Goal: Information Seeking & Learning: Learn about a topic

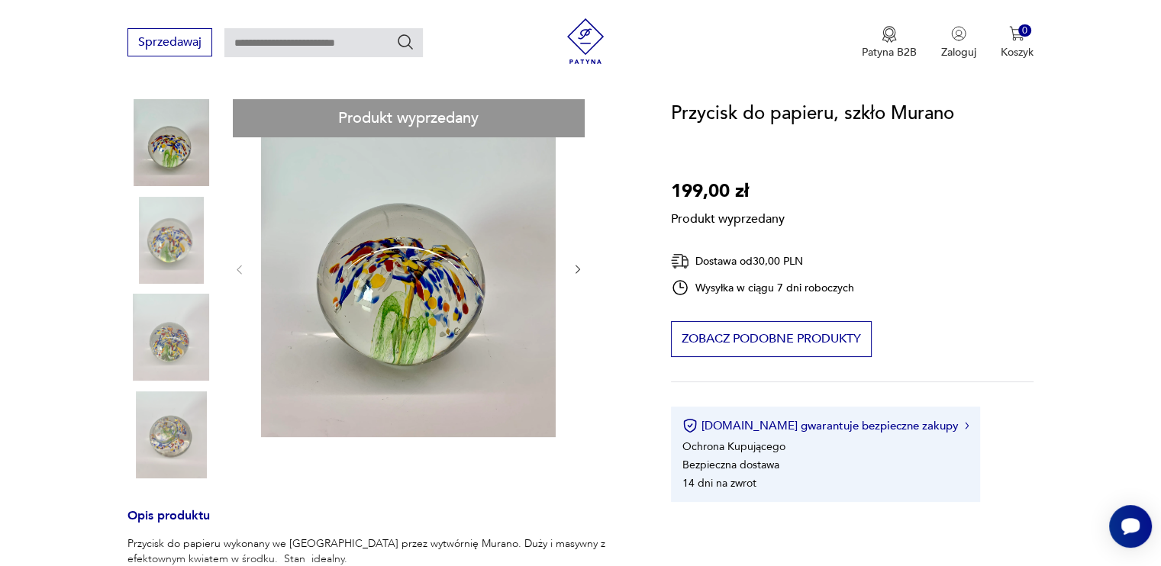
click at [162, 153] on div "Produkt wyprzedany Opis produktu Przycisk do papieru wykonany we [GEOGRAPHIC_DA…" at bounding box center [380, 523] width 507 height 848
click at [184, 241] on div "Produkt wyprzedany Opis produktu Przycisk do papieru wykonany we [GEOGRAPHIC_DA…" at bounding box center [380, 523] width 507 height 848
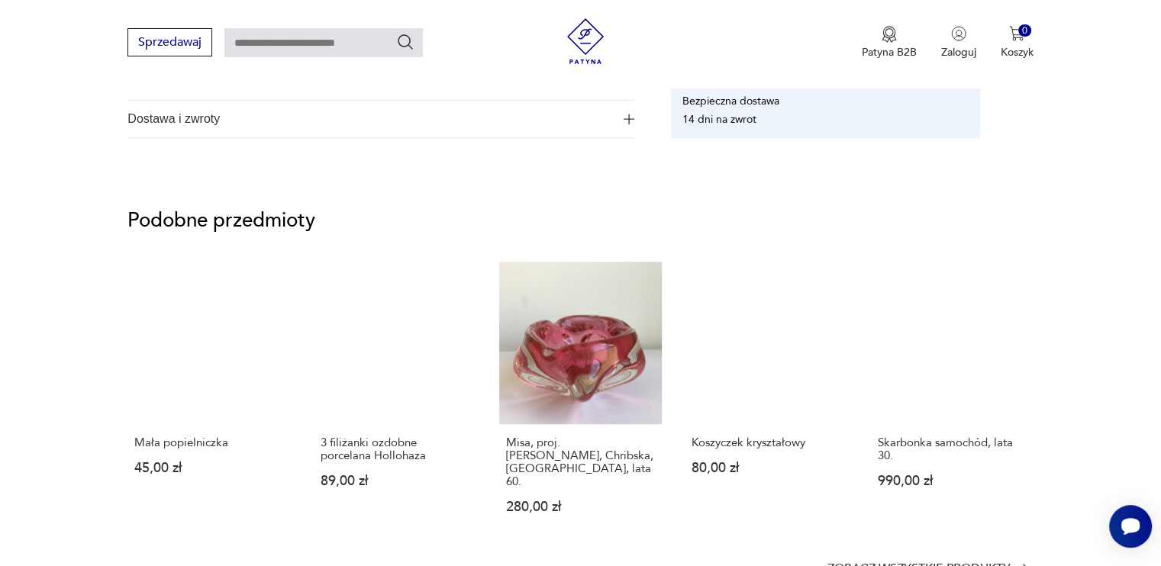
scroll to position [1068, 0]
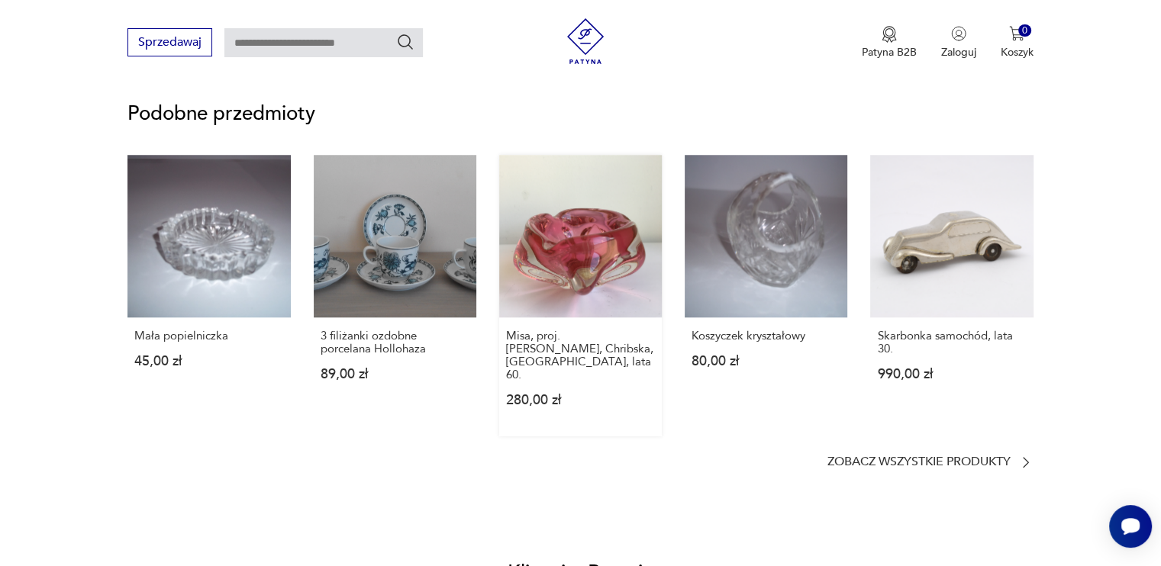
click at [650, 246] on link "Misa, proj. [PERSON_NAME], Chribska, Czechy, lata 60. 280,00 zł" at bounding box center [580, 296] width 163 height 282
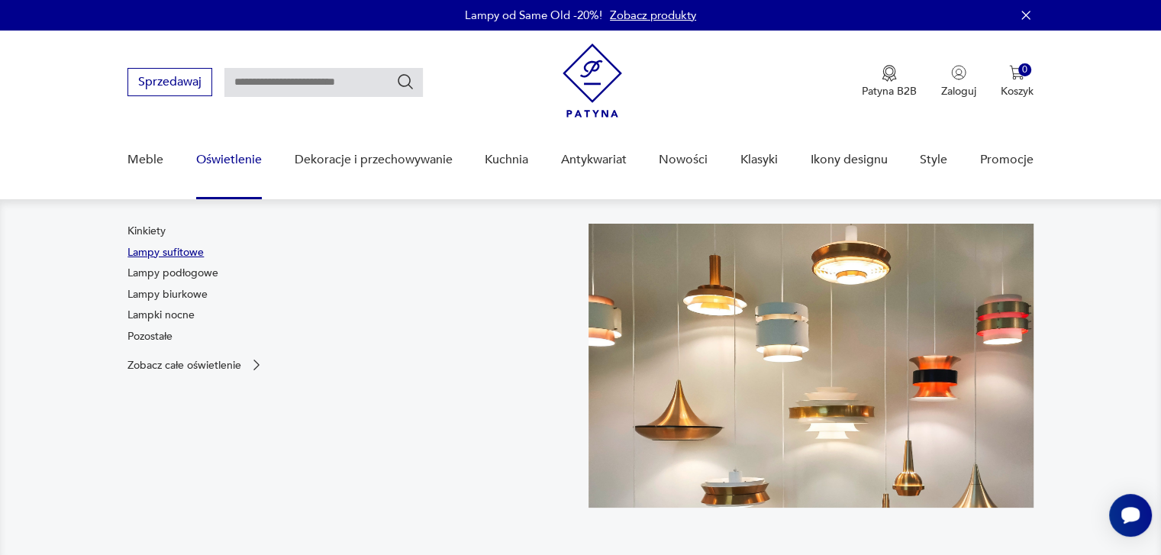
click at [180, 250] on link "Lampy sufitowe" at bounding box center [165, 252] width 76 height 15
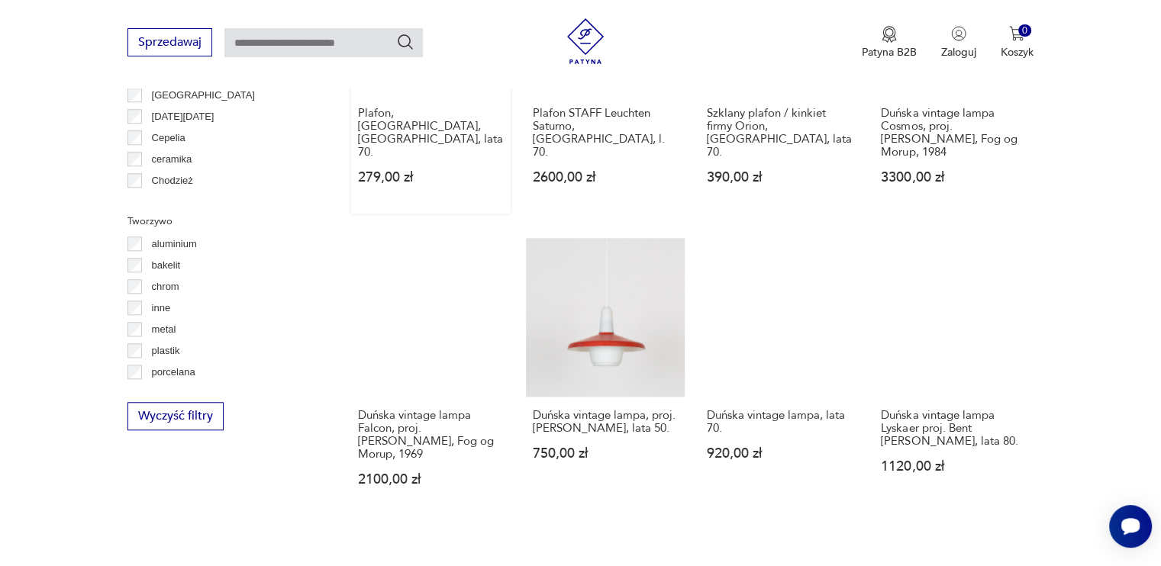
scroll to position [1396, 0]
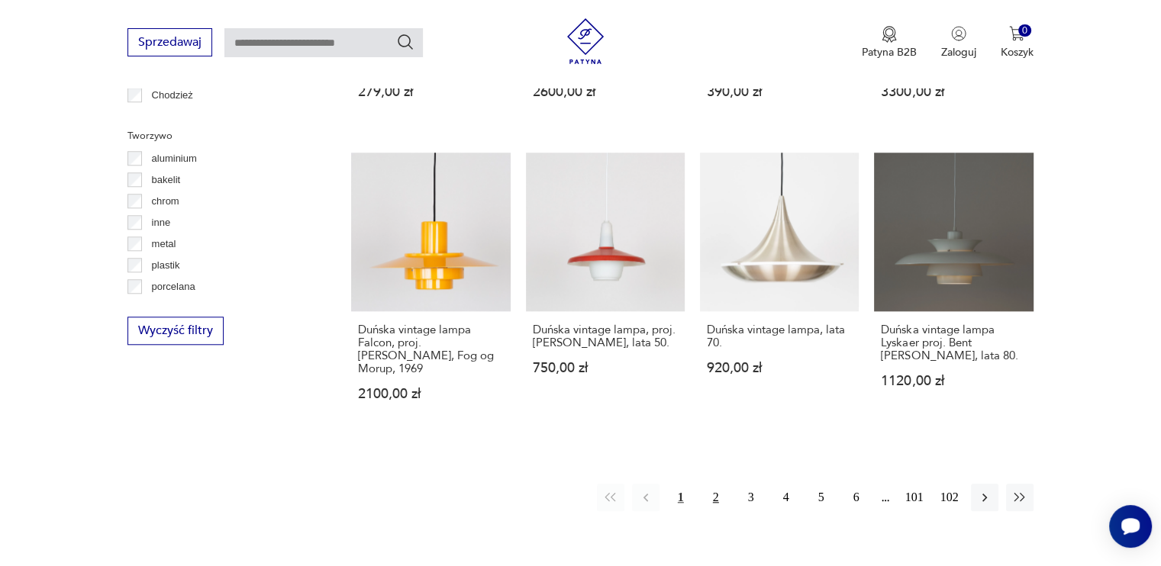
click at [717, 501] on button "2" at bounding box center [715, 497] width 27 height 27
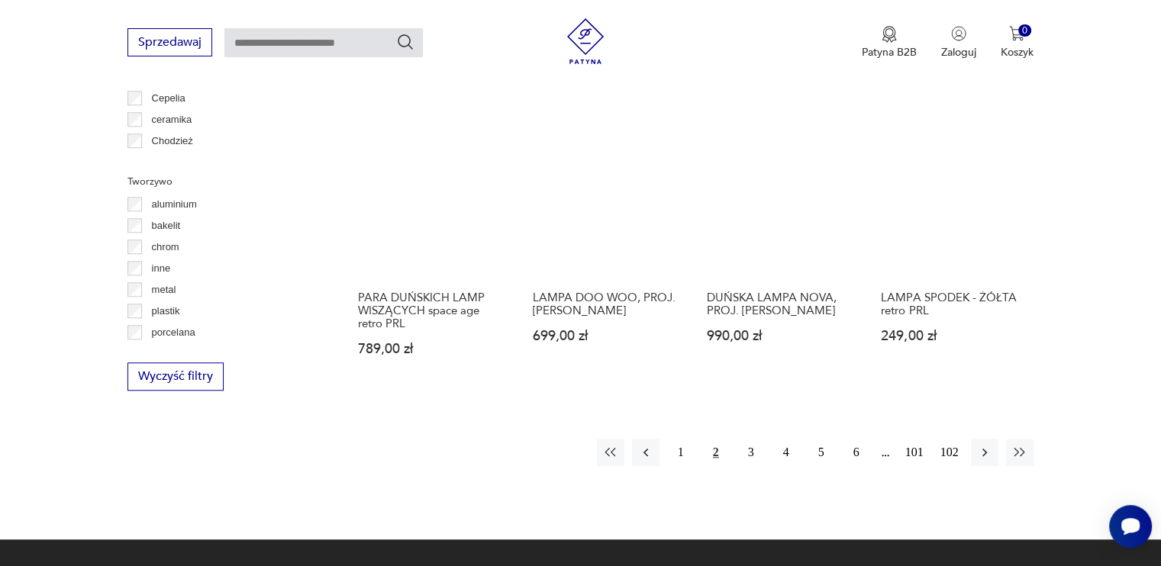
scroll to position [1427, 0]
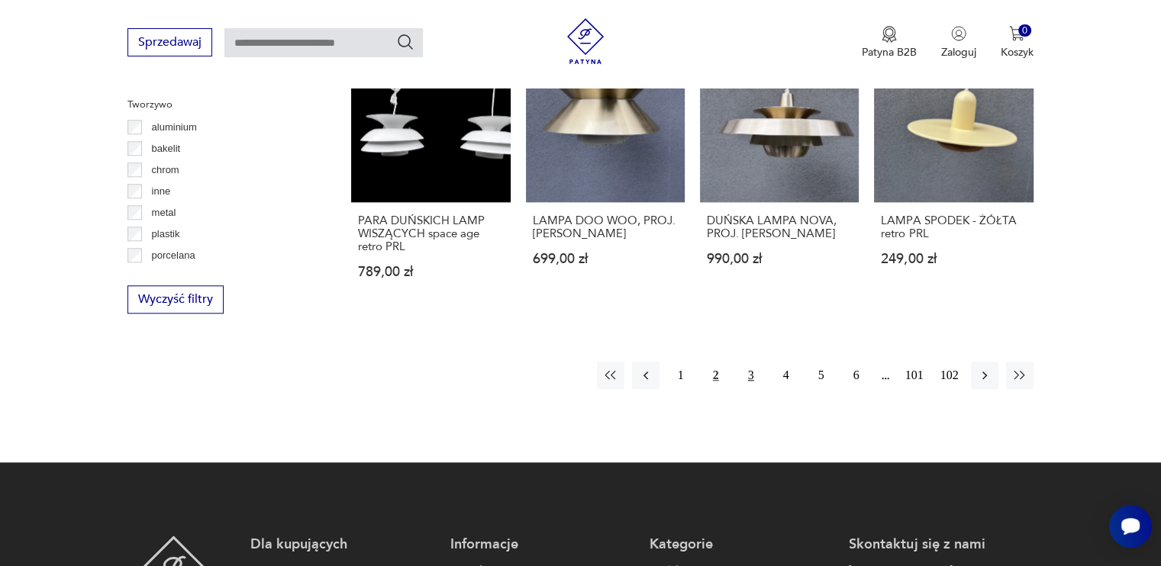
click at [750, 375] on button "3" at bounding box center [750, 375] width 27 height 27
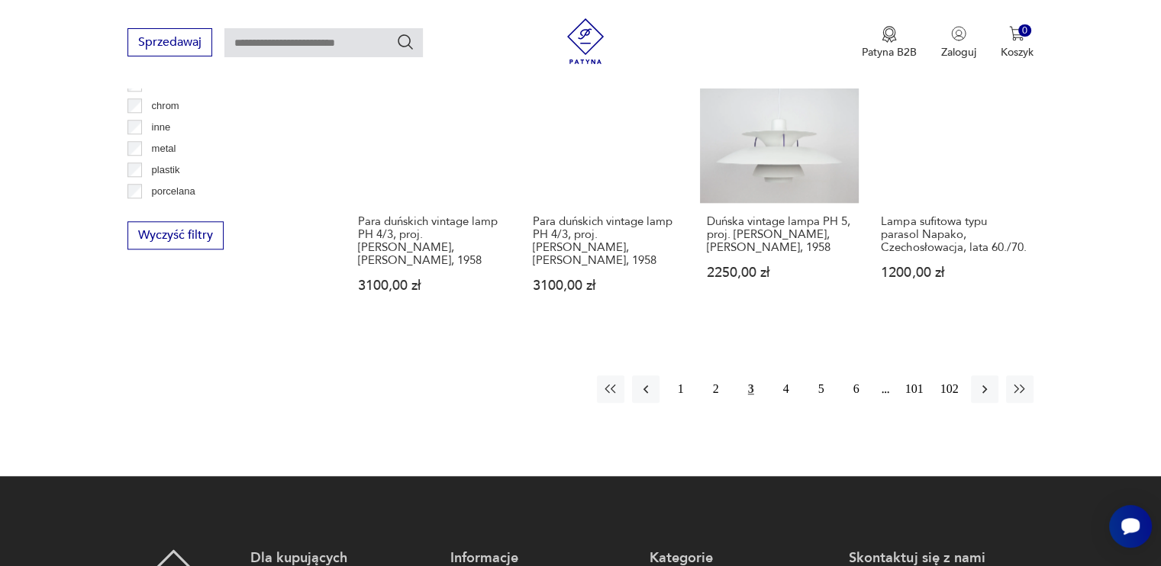
scroll to position [1504, 0]
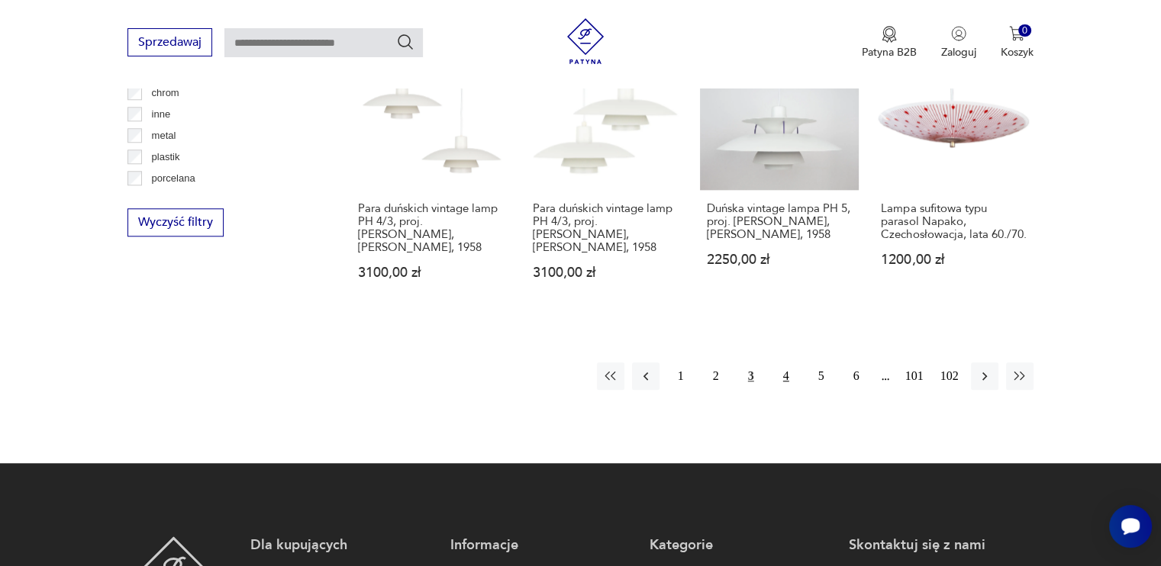
click at [781, 375] on button "4" at bounding box center [785, 375] width 27 height 27
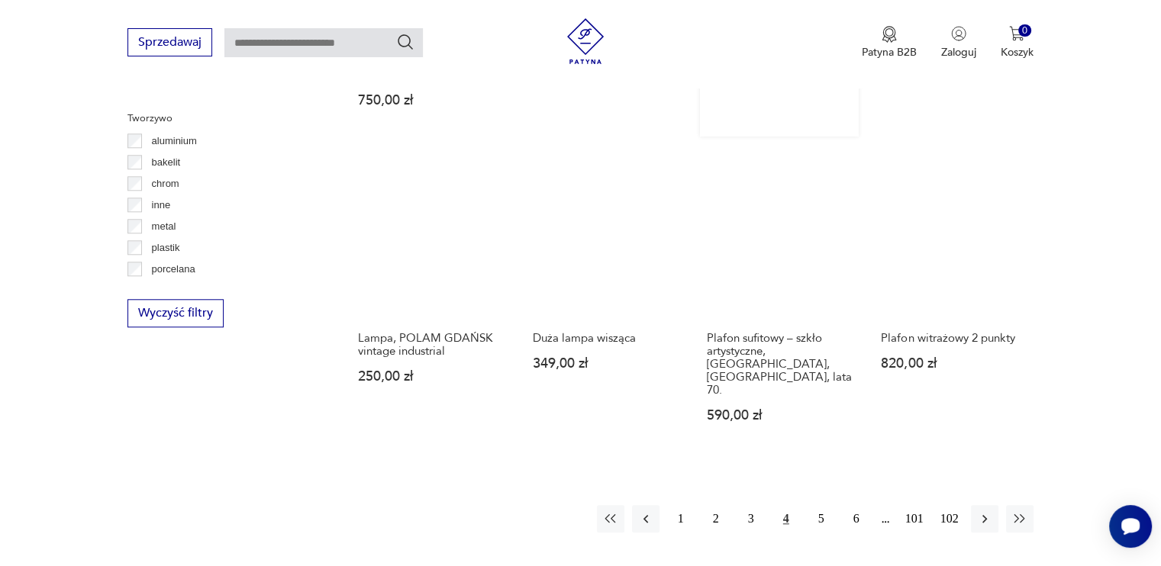
scroll to position [1427, 0]
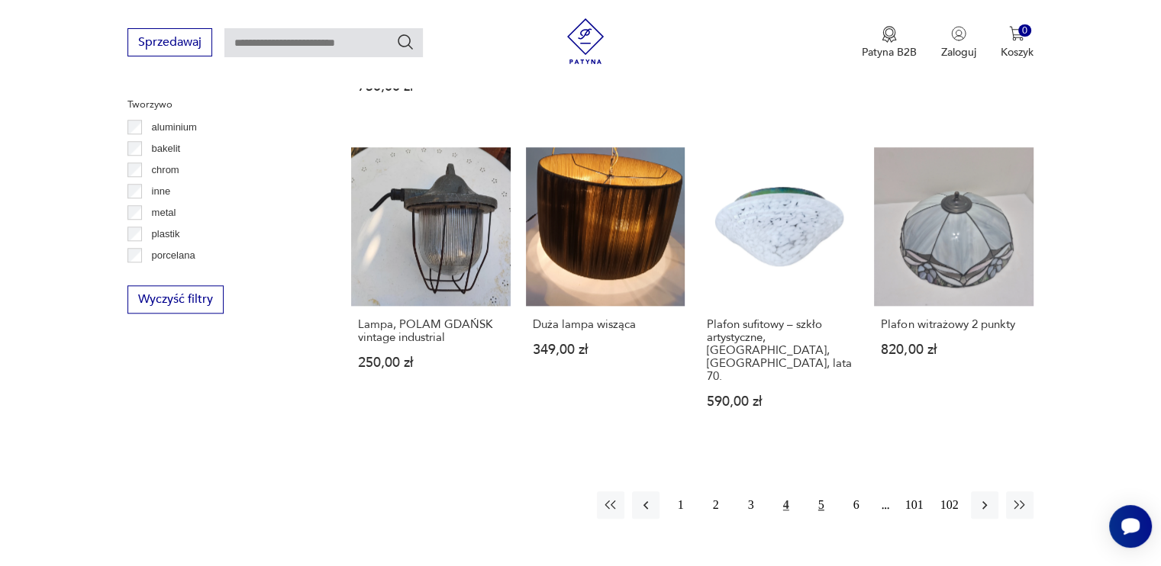
click at [824, 491] on button "5" at bounding box center [820, 504] width 27 height 27
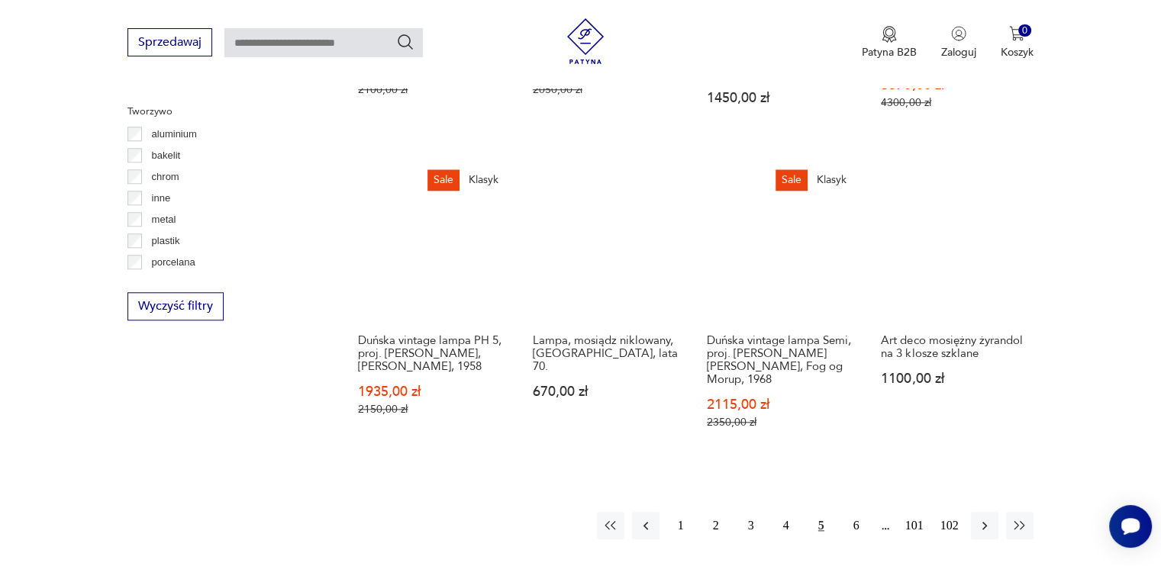
scroll to position [1428, 0]
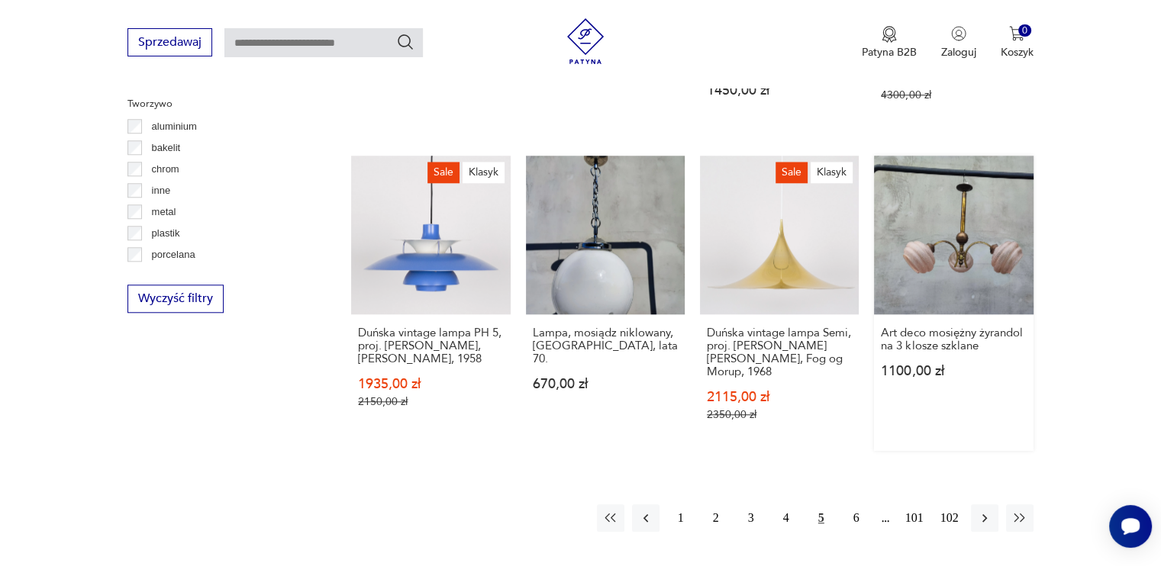
click at [937, 259] on link "Art deco mosiężny żyrandol na 3 klosze szklane 1100,00 zł" at bounding box center [953, 303] width 159 height 295
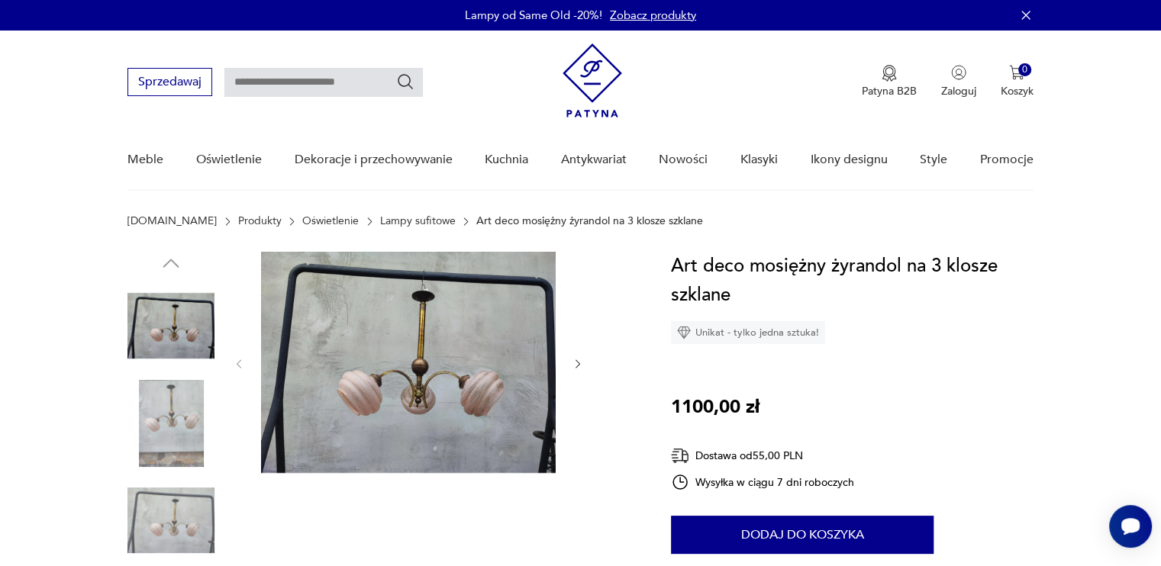
click at [184, 529] on img at bounding box center [170, 520] width 87 height 87
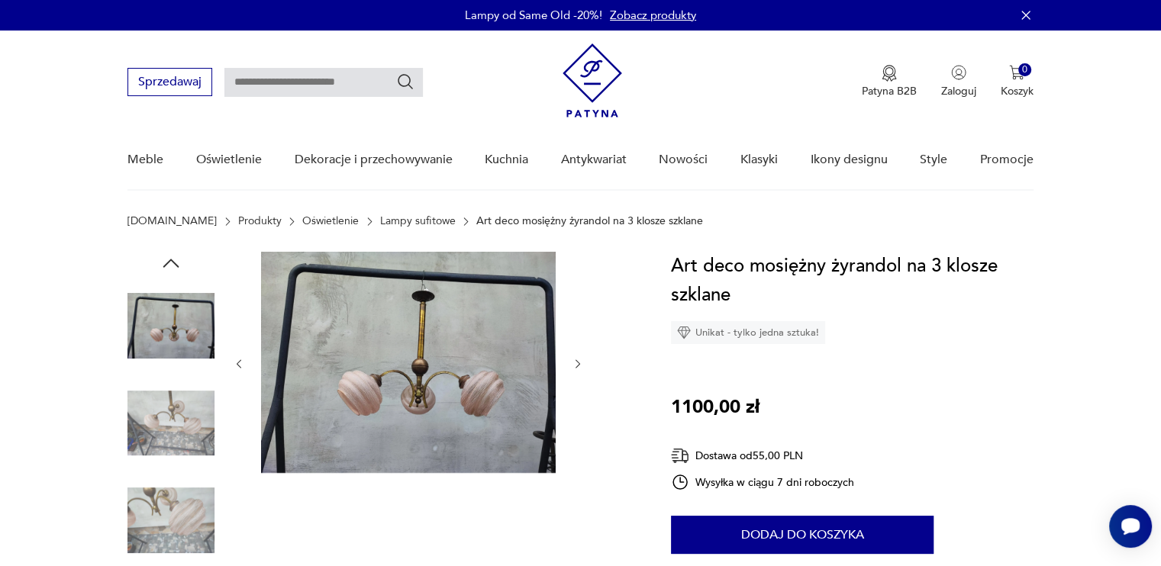
click at [178, 406] on img at bounding box center [170, 423] width 87 height 87
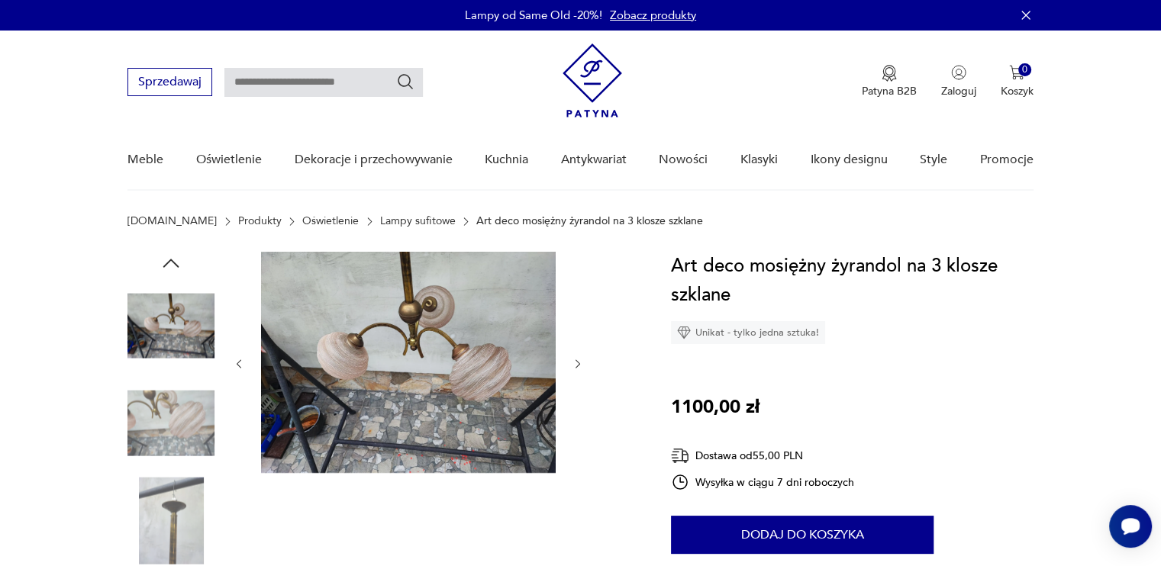
click at [192, 345] on img at bounding box center [170, 325] width 87 height 87
click at [176, 433] on img at bounding box center [170, 423] width 87 height 87
